Goal: Task Accomplishment & Management: Use online tool/utility

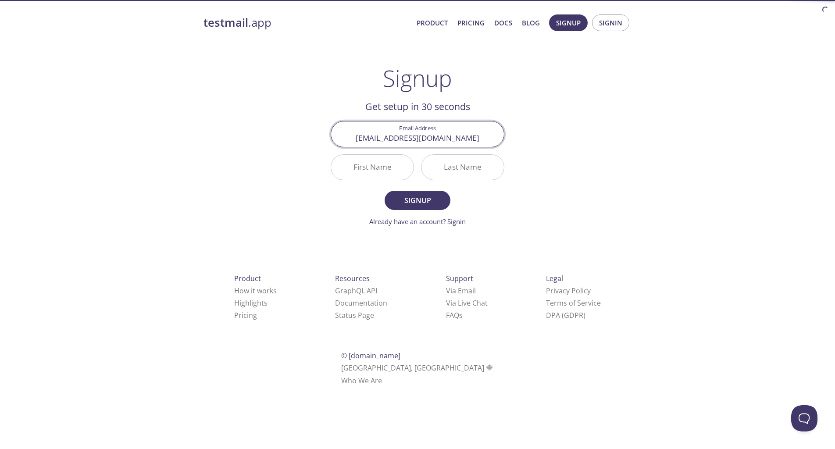
type input "[EMAIL_ADDRESS][DOMAIN_NAME]"
click at [370, 167] on input "First Name" at bounding box center [372, 167] width 82 height 25
type input "FATLIND"
click at [440, 173] on input "Last Name" at bounding box center [462, 167] width 82 height 25
type input "z"
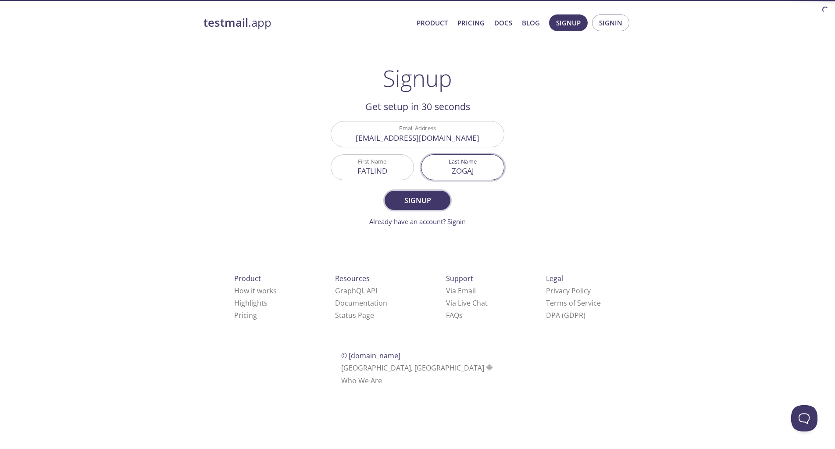
type input "ZOGAJ"
click at [415, 201] on span "Signup" at bounding box center [417, 200] width 46 height 12
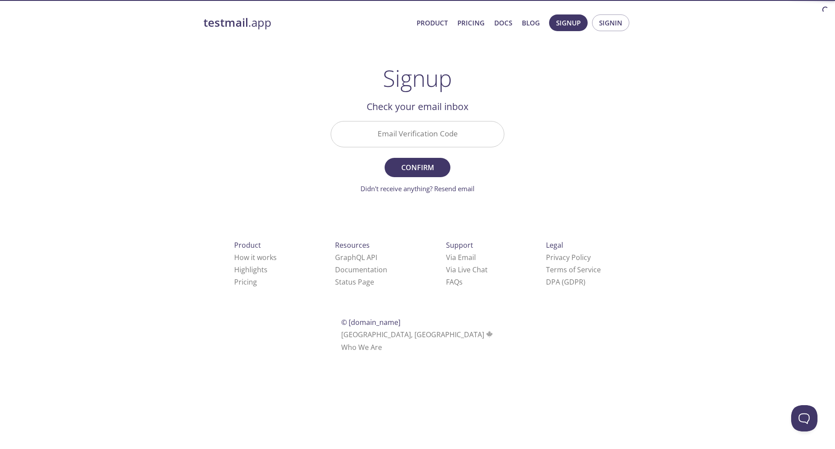
click at [442, 148] on div "Email Verification Code" at bounding box center [417, 133] width 181 height 33
click at [439, 142] on input "Email Verification Code" at bounding box center [417, 133] width 173 height 25
type input "h"
type input "HALUCX9"
click at [384, 158] on button "Confirm" at bounding box center [417, 167] width 66 height 19
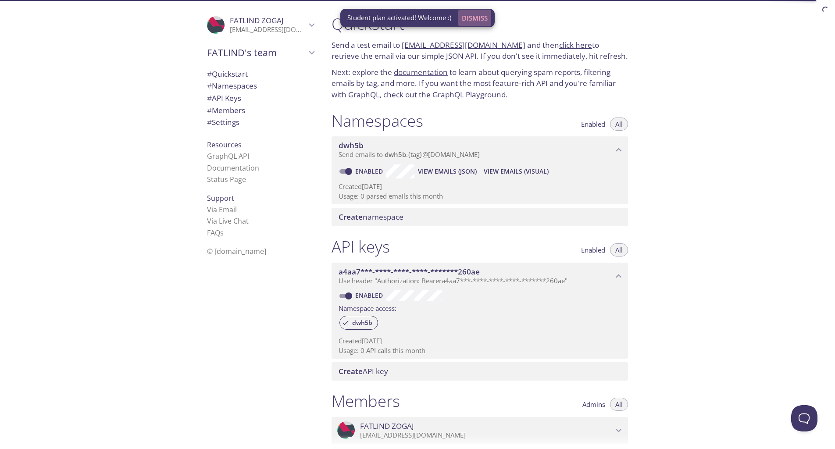
click at [469, 17] on span "Dismiss" at bounding box center [475, 17] width 26 height 11
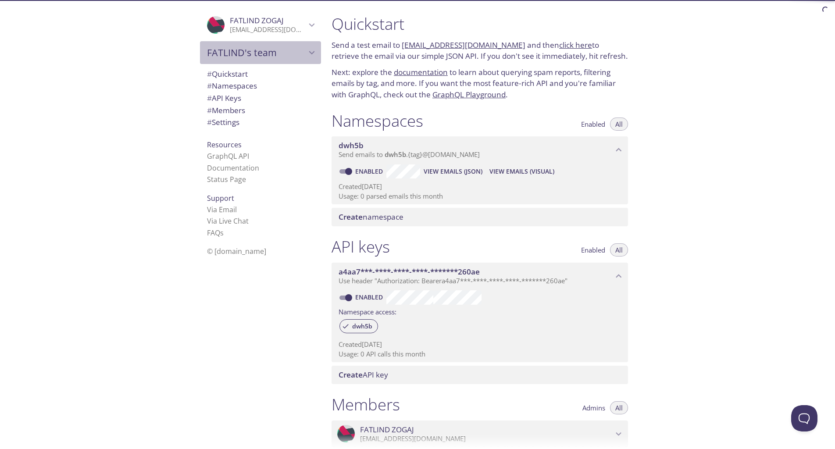
click at [289, 50] on span "FATLIND's team" at bounding box center [256, 52] width 99 height 12
click at [285, 34] on p "[EMAIL_ADDRESS][DOMAIN_NAME]" at bounding box center [268, 29] width 76 height 9
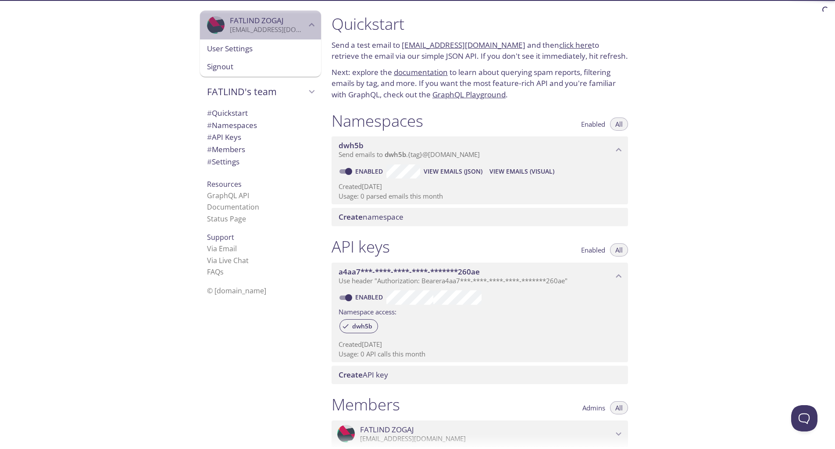
click at [285, 34] on div ".cls-1 { fill: #6d5ca8; } .cls-2 { fill: #3fc191; } .cls-3 { fill: #3b4752; } .…" at bounding box center [260, 25] width 121 height 29
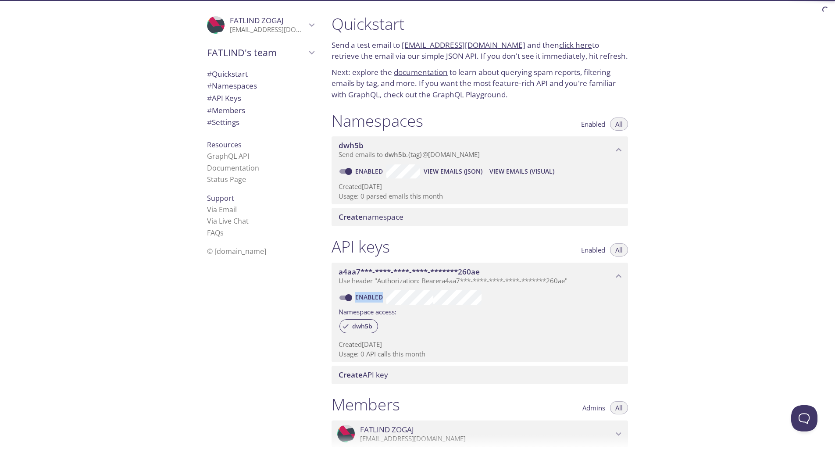
drag, startPoint x: 569, startPoint y: 230, endPoint x: 606, endPoint y: 264, distance: 50.3
click at [605, 269] on div "Quickstart Send a test email to [EMAIL_ADDRESS][DOMAIN_NAME] and then click her…" at bounding box center [482, 224] width 317 height 449
click at [595, 255] on button "Enabled" at bounding box center [593, 249] width 35 height 13
click at [615, 253] on button "All" at bounding box center [619, 249] width 18 height 13
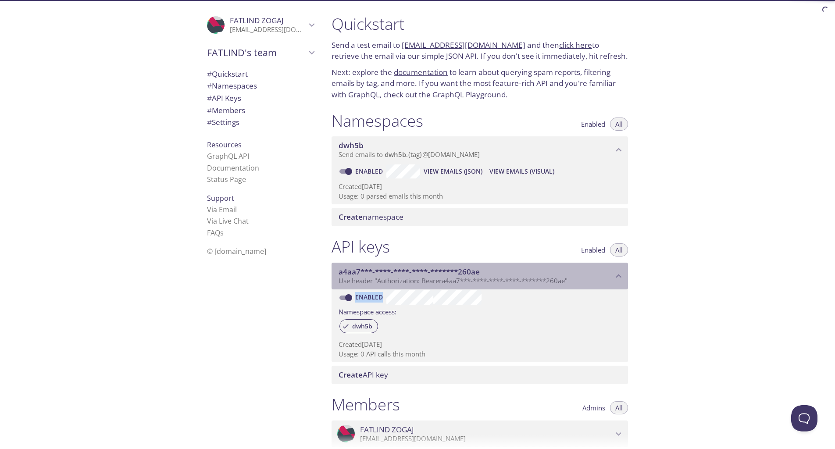
click at [374, 269] on span "a4aa7***-****-****-****-*******260ae" at bounding box center [408, 272] width 141 height 10
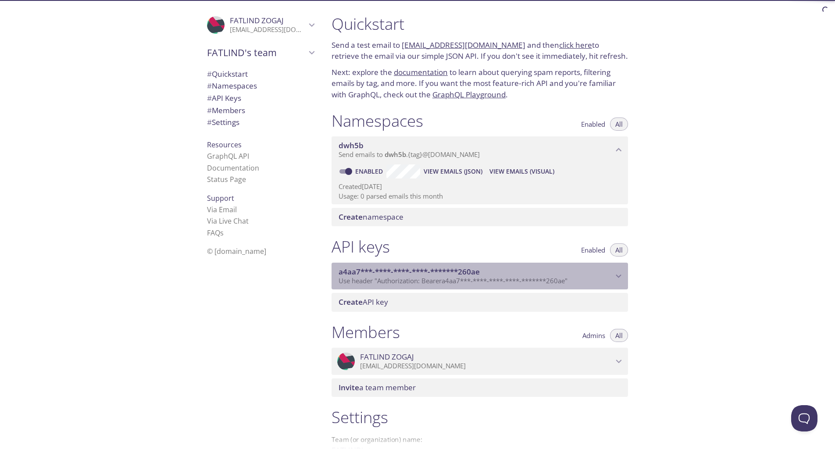
click at [374, 271] on span "a4aa7***-****-****-****-*******260ae" at bounding box center [408, 272] width 141 height 10
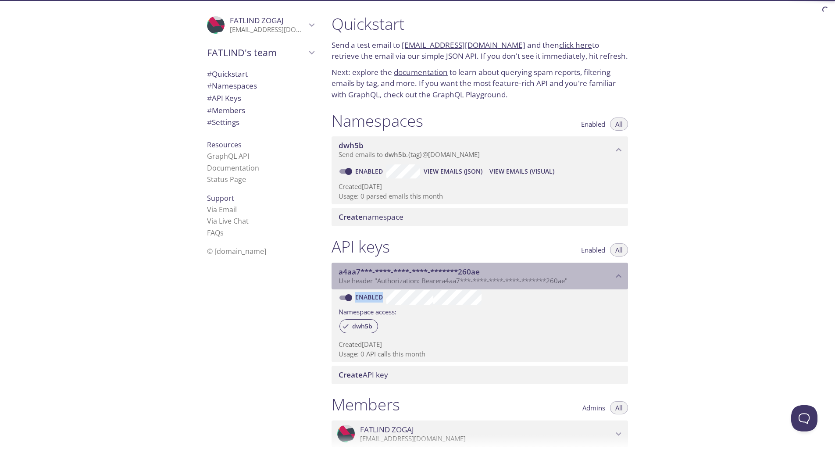
click at [566, 280] on span "Use header "Authorization: Bearer a4aa7***-****-****-****-*******260ae "" at bounding box center [452, 280] width 229 height 9
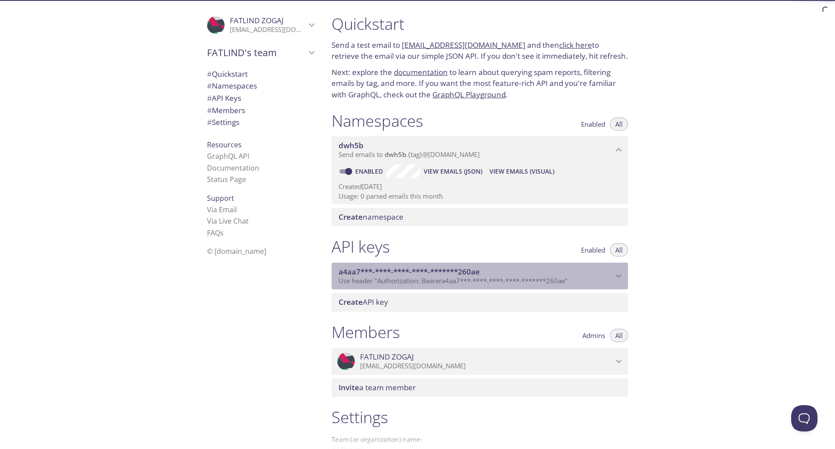
click at [566, 280] on span "Use header "Authorization: Bearer a4aa7***-****-****-****-*******260ae "" at bounding box center [452, 280] width 229 height 9
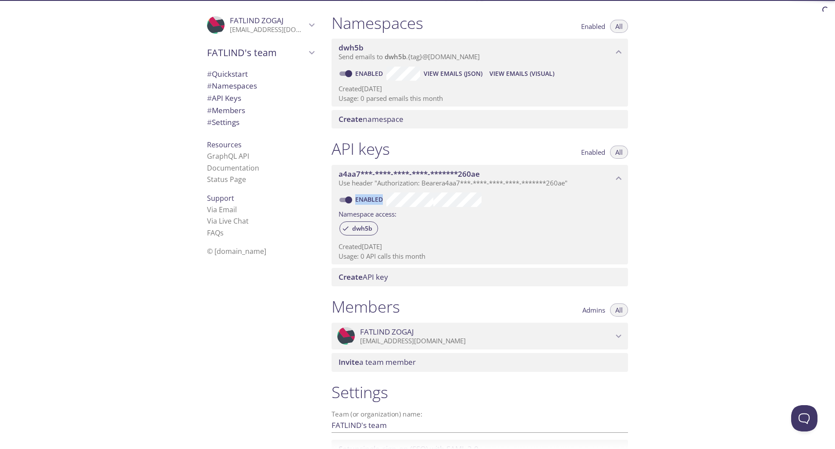
scroll to position [98, 0]
copy label "Enabled"
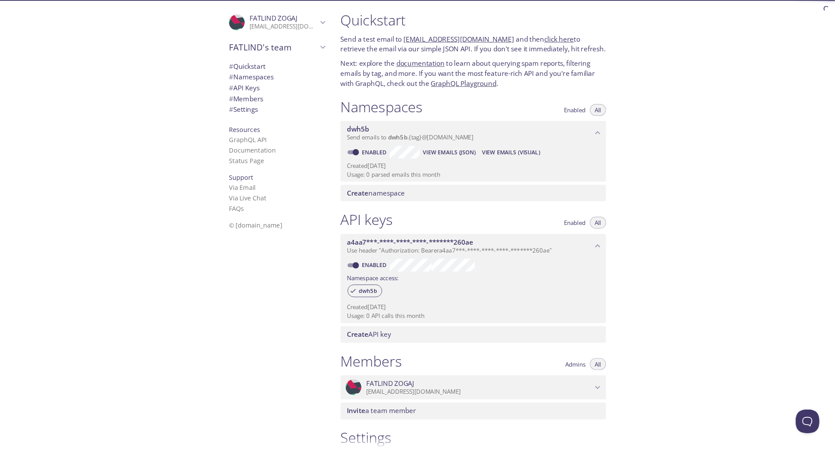
scroll to position [0, 0]
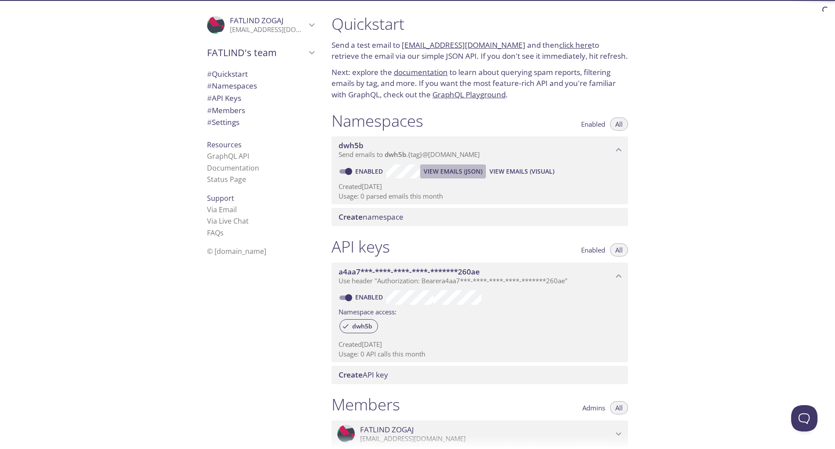
click at [452, 173] on span "View Emails (JSON)" at bounding box center [453, 171] width 59 height 11
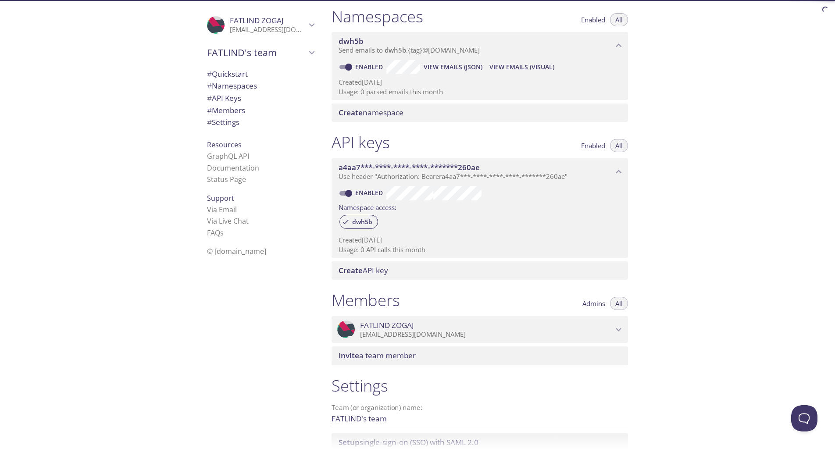
scroll to position [105, 0]
click at [591, 170] on span "a4aa7***-****-****-****-*******260ae" at bounding box center [475, 167] width 274 height 10
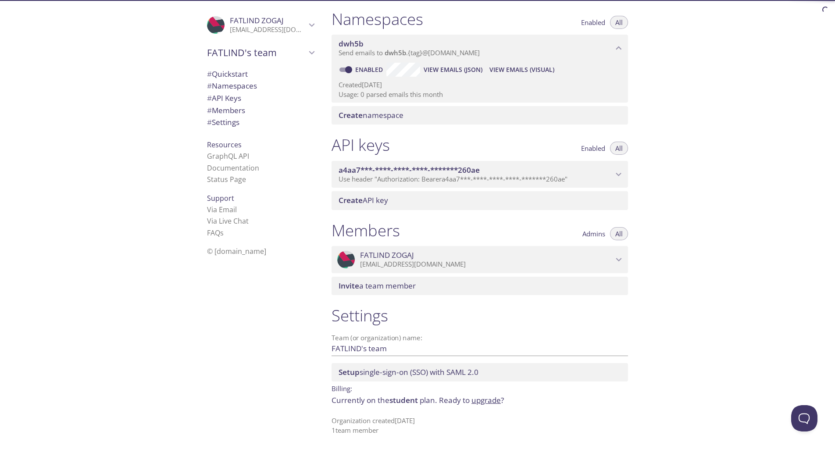
scroll to position [102, 0]
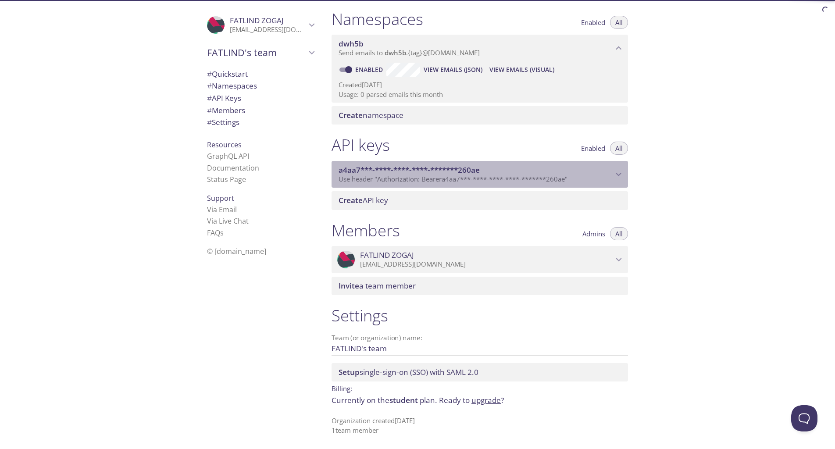
click at [591, 170] on span "a4aa7***-****-****-****-*******260ae" at bounding box center [475, 170] width 274 height 10
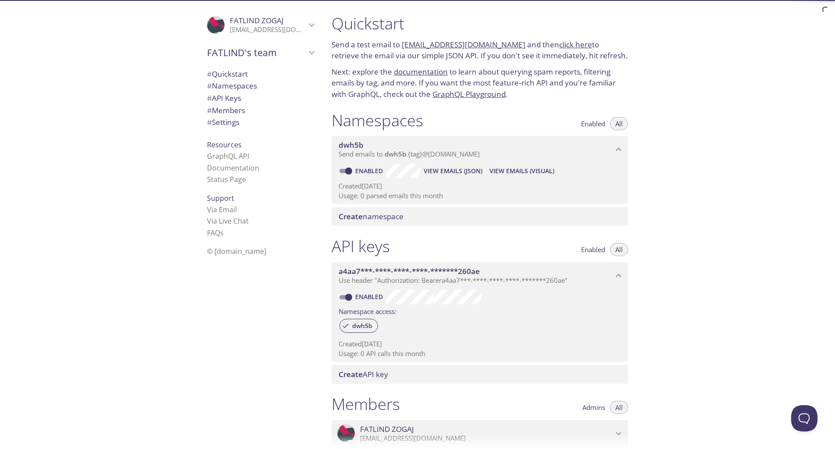
scroll to position [0, 0]
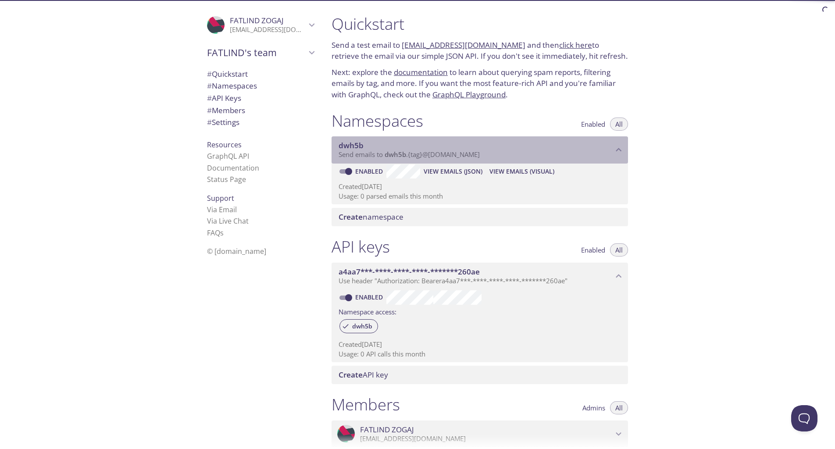
click at [495, 148] on span "dwh5b" at bounding box center [475, 146] width 274 height 10
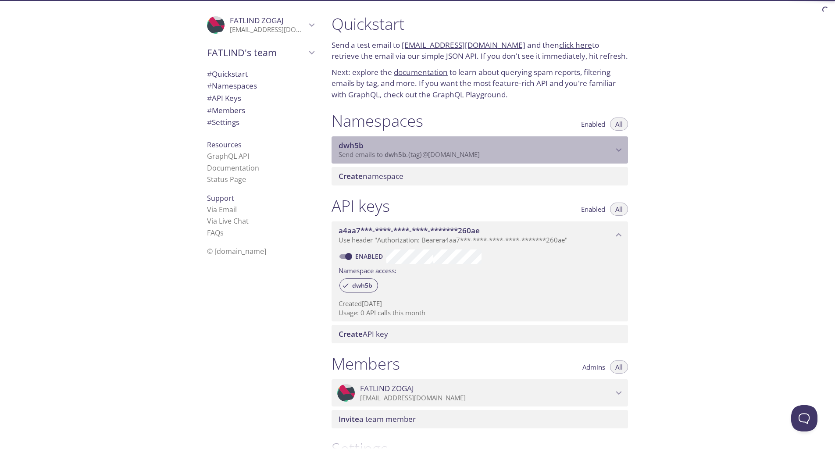
click at [495, 148] on span "dwh5b" at bounding box center [475, 146] width 274 height 10
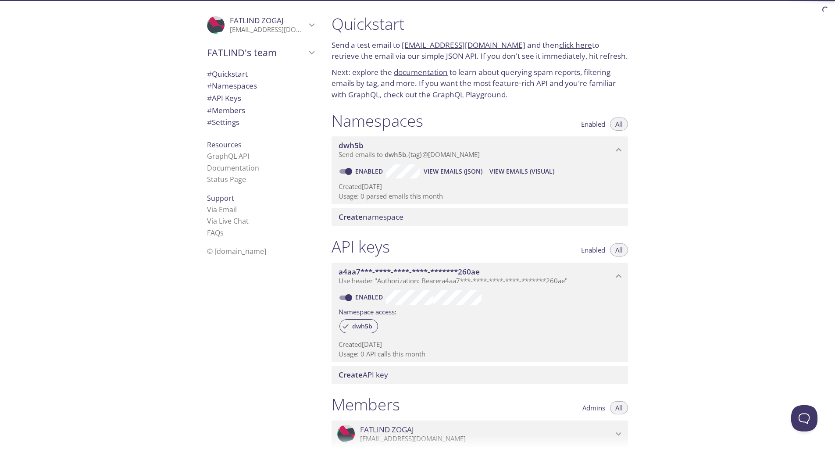
drag, startPoint x: 480, startPoint y: 157, endPoint x: 451, endPoint y: 164, distance: 29.6
click at [451, 164] on div "dwh5b Send emails to dwh5b . {tag} @[DOMAIN_NAME] Enabled View Emails (JSON) Vi…" at bounding box center [479, 170] width 296 height 68
